Goal: Task Accomplishment & Management: Manage account settings

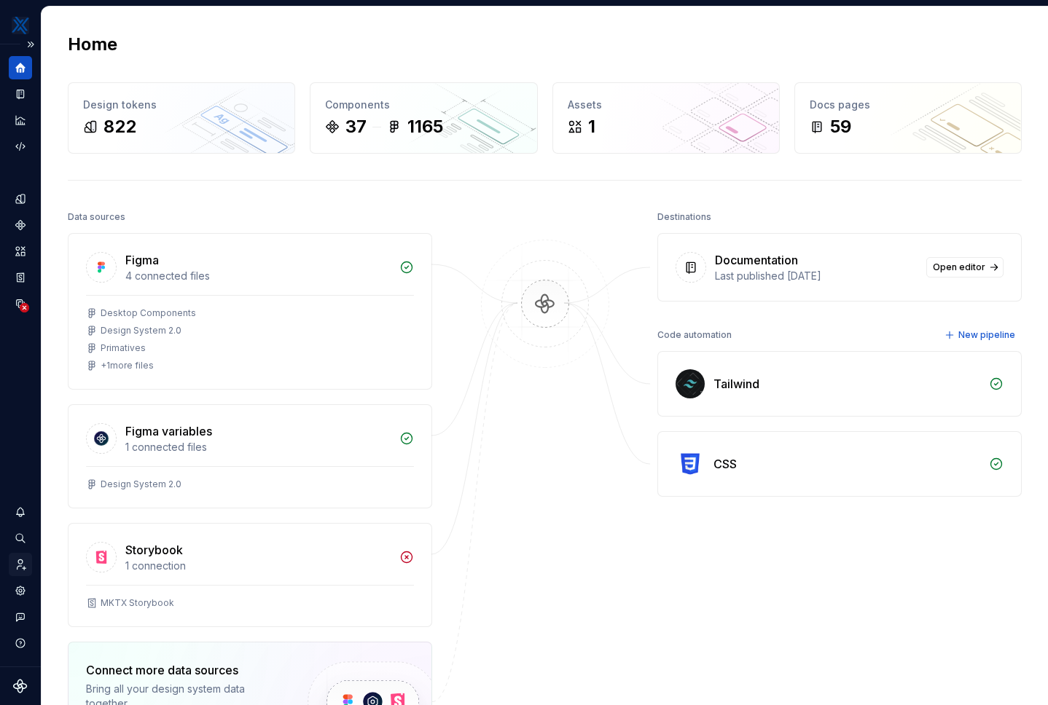
click at [20, 565] on icon "Invite team" at bounding box center [21, 565] width 9 height 10
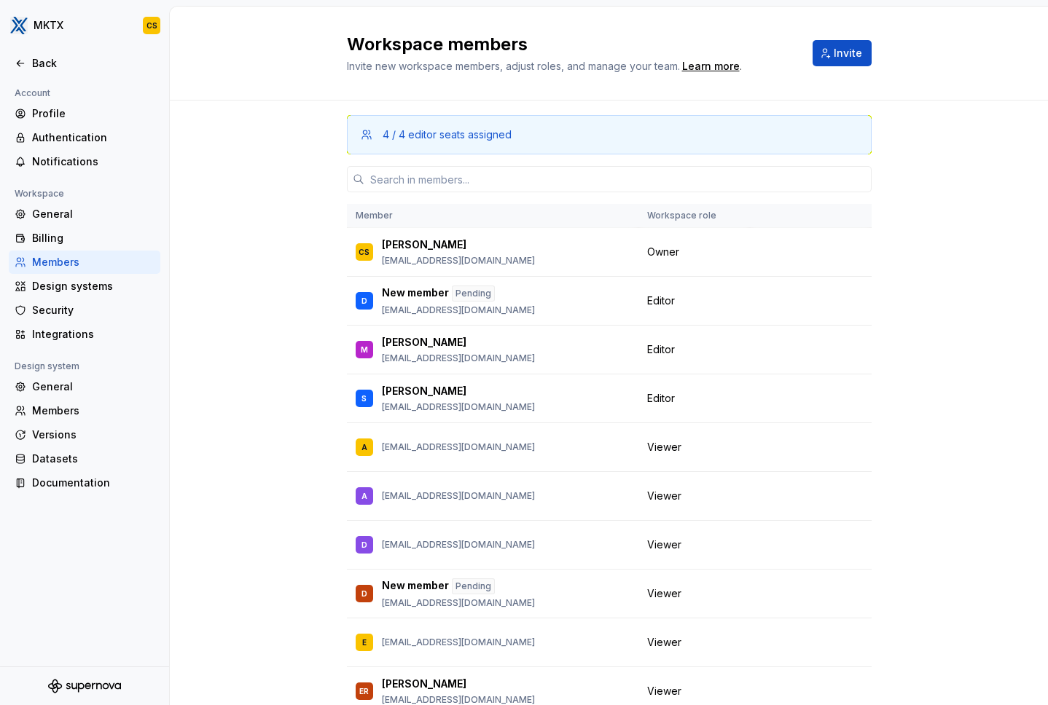
click at [474, 197] on div at bounding box center [609, 179] width 525 height 50
click at [479, 181] on input "text" at bounding box center [617, 179] width 507 height 26
click at [834, 52] on span "Invite" at bounding box center [848, 53] width 28 height 15
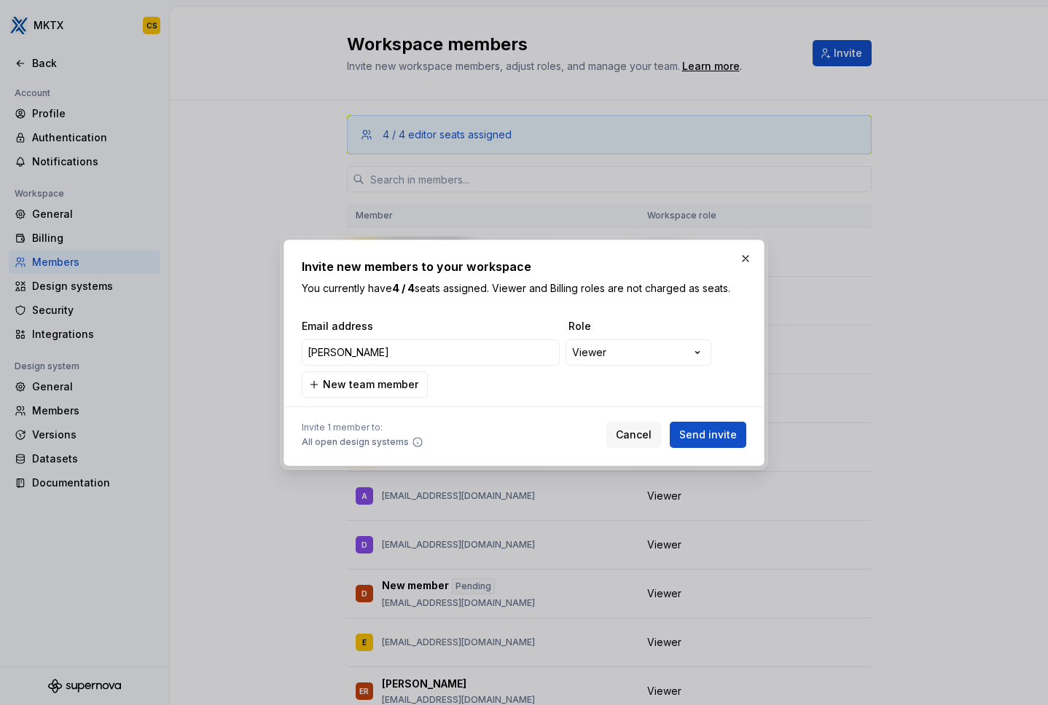
type input "[PERSON_NAME]"
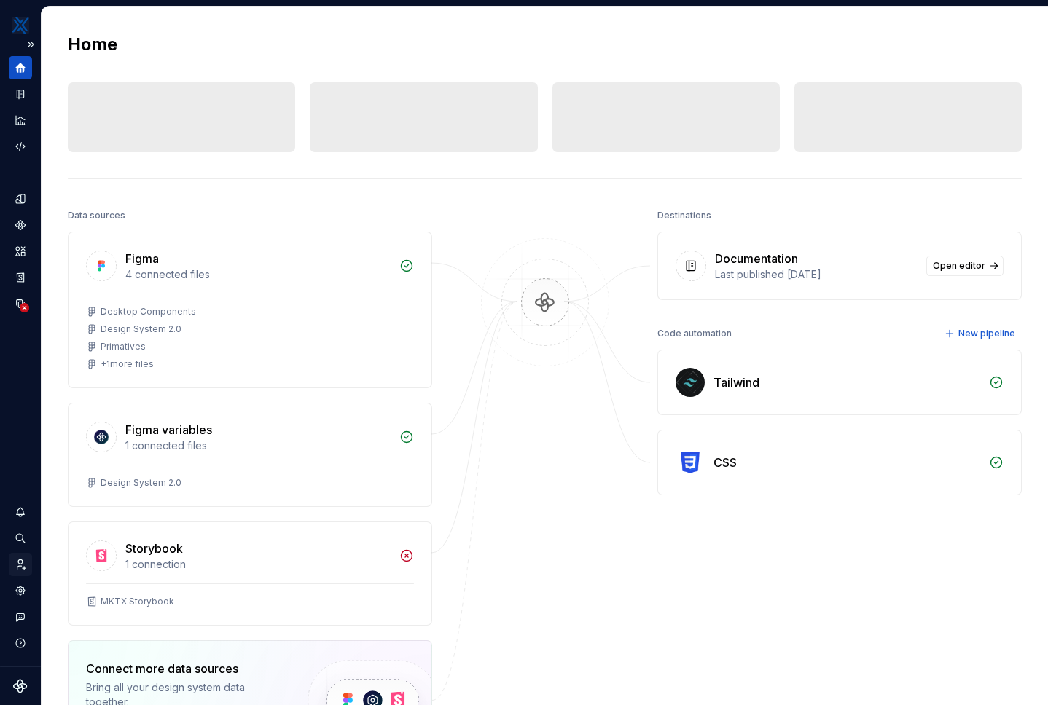
click at [21, 568] on icon "Invite team" at bounding box center [20, 564] width 13 height 13
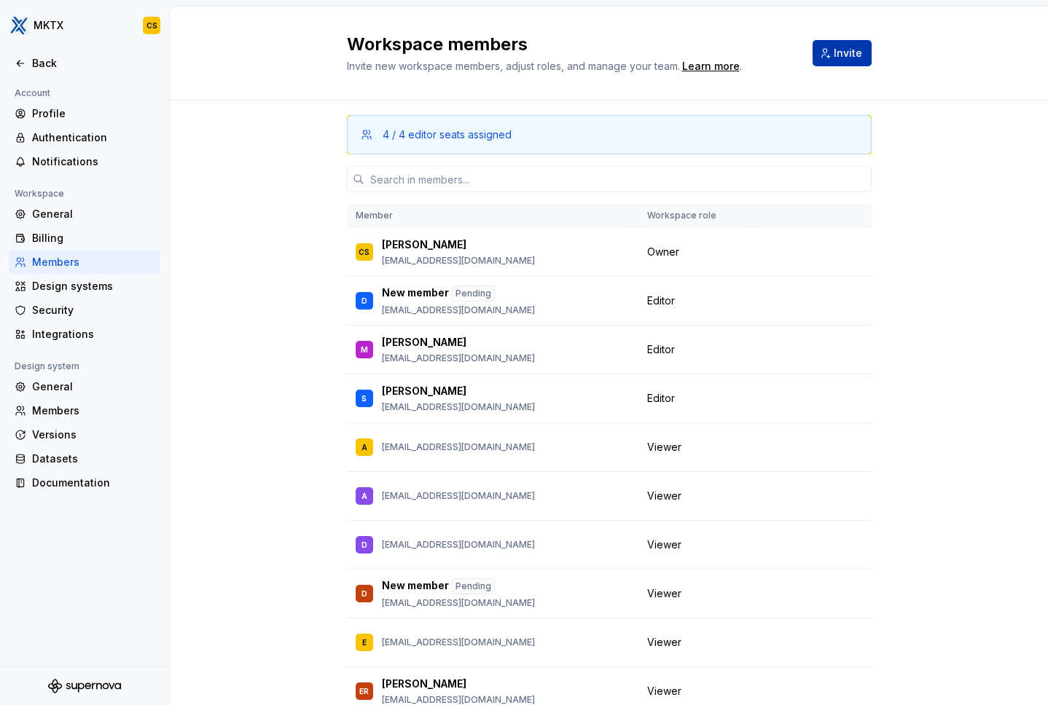
click at [857, 51] on button "Invite" at bounding box center [841, 53] width 59 height 26
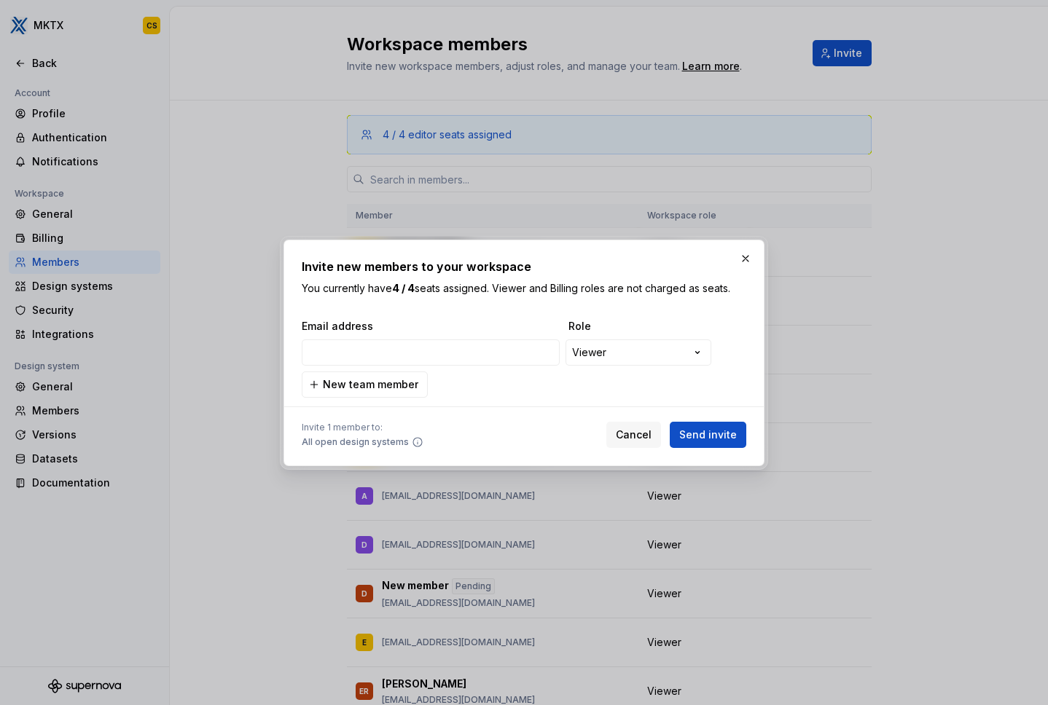
type input "splee@marketaxess.com"
click at [718, 434] on span "Send invite" at bounding box center [708, 435] width 58 height 15
